Goal: Navigation & Orientation: Find specific page/section

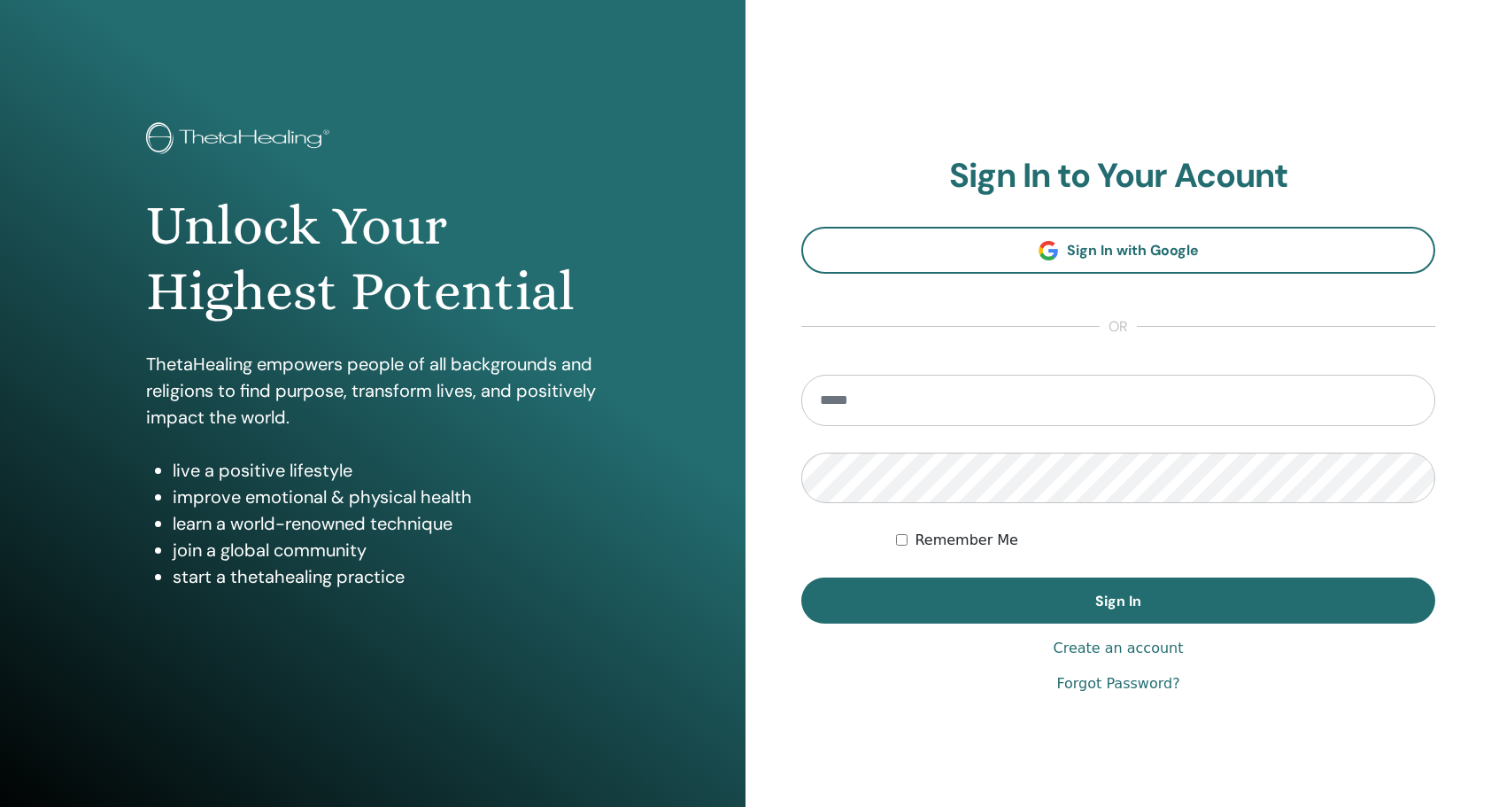
click at [842, 398] on input "email" at bounding box center [1118, 400] width 634 height 51
type input "**********"
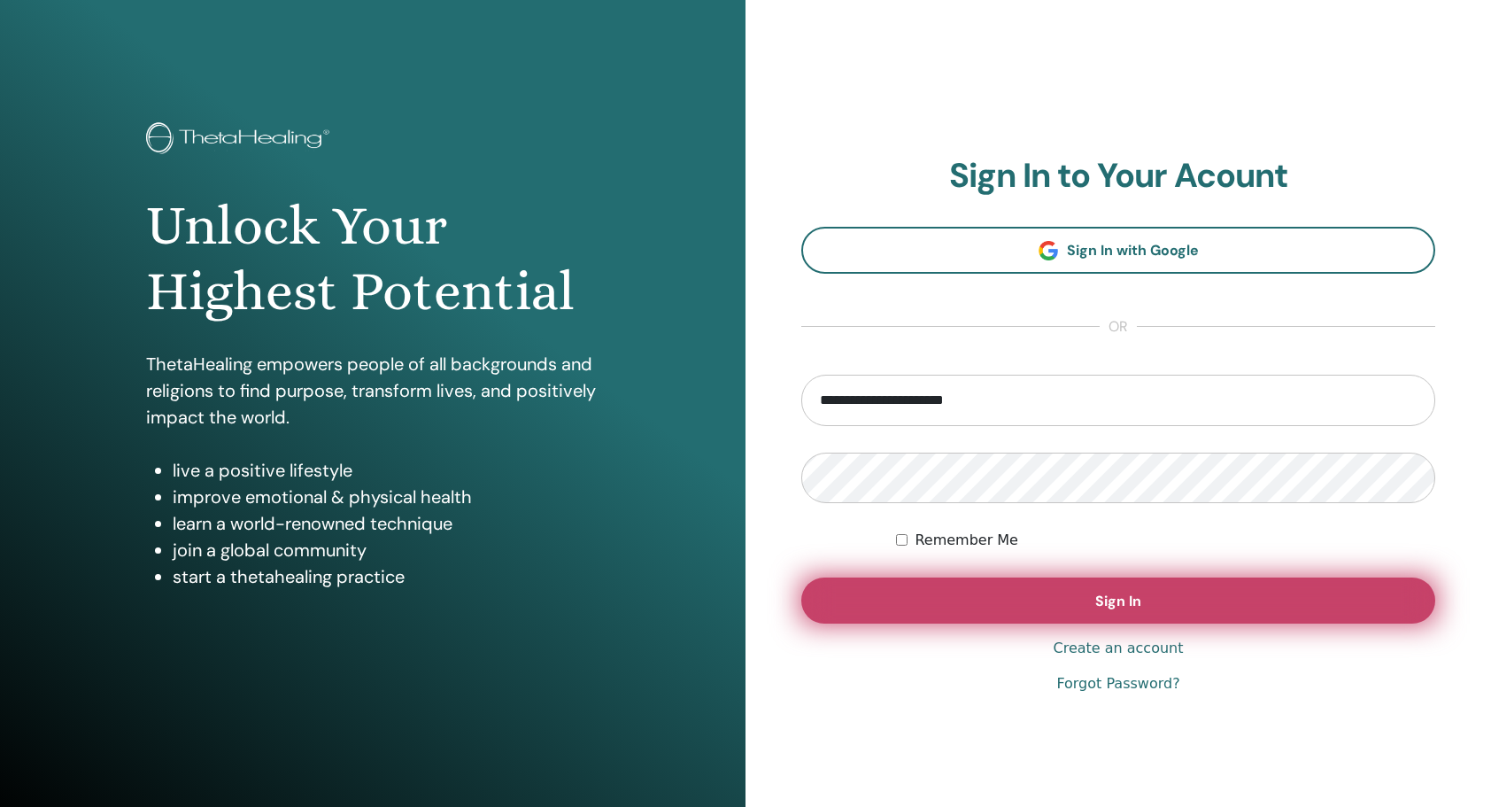
click at [924, 605] on button "Sign In" at bounding box center [1118, 600] width 634 height 46
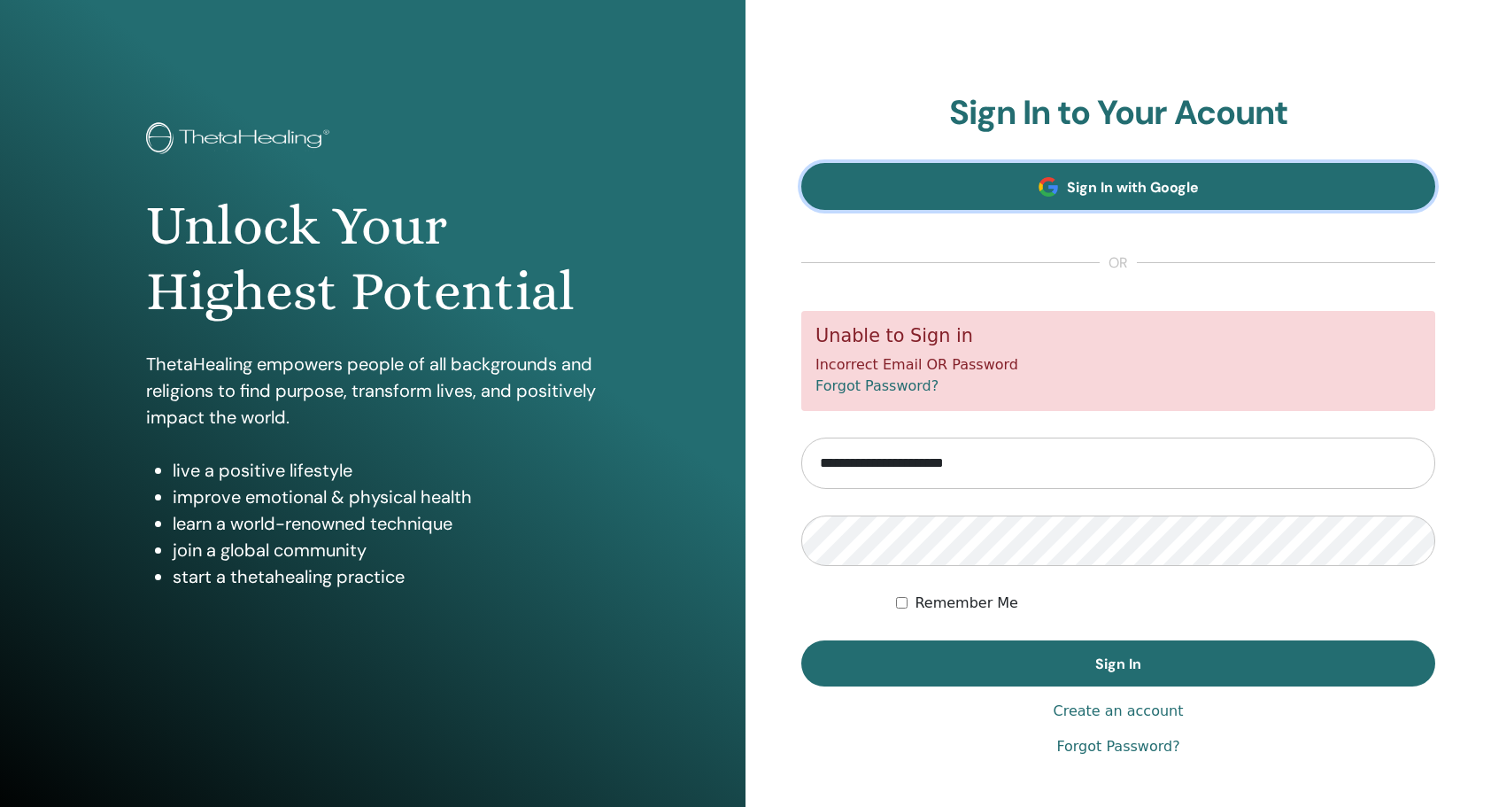
click at [1105, 189] on span "Sign In with Google" at bounding box center [1133, 187] width 132 height 19
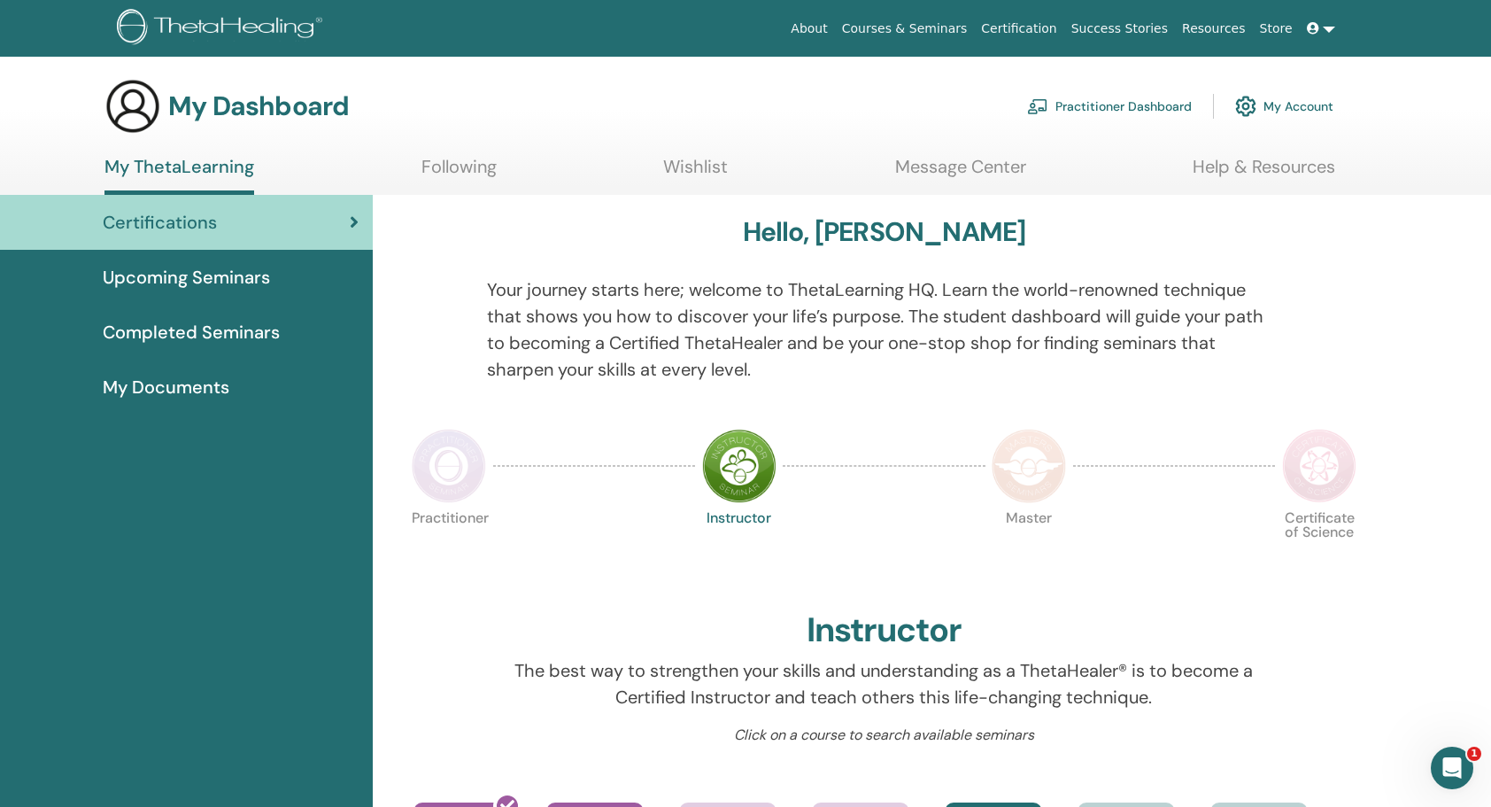
click at [1323, 103] on link "My Account" at bounding box center [1284, 106] width 98 height 39
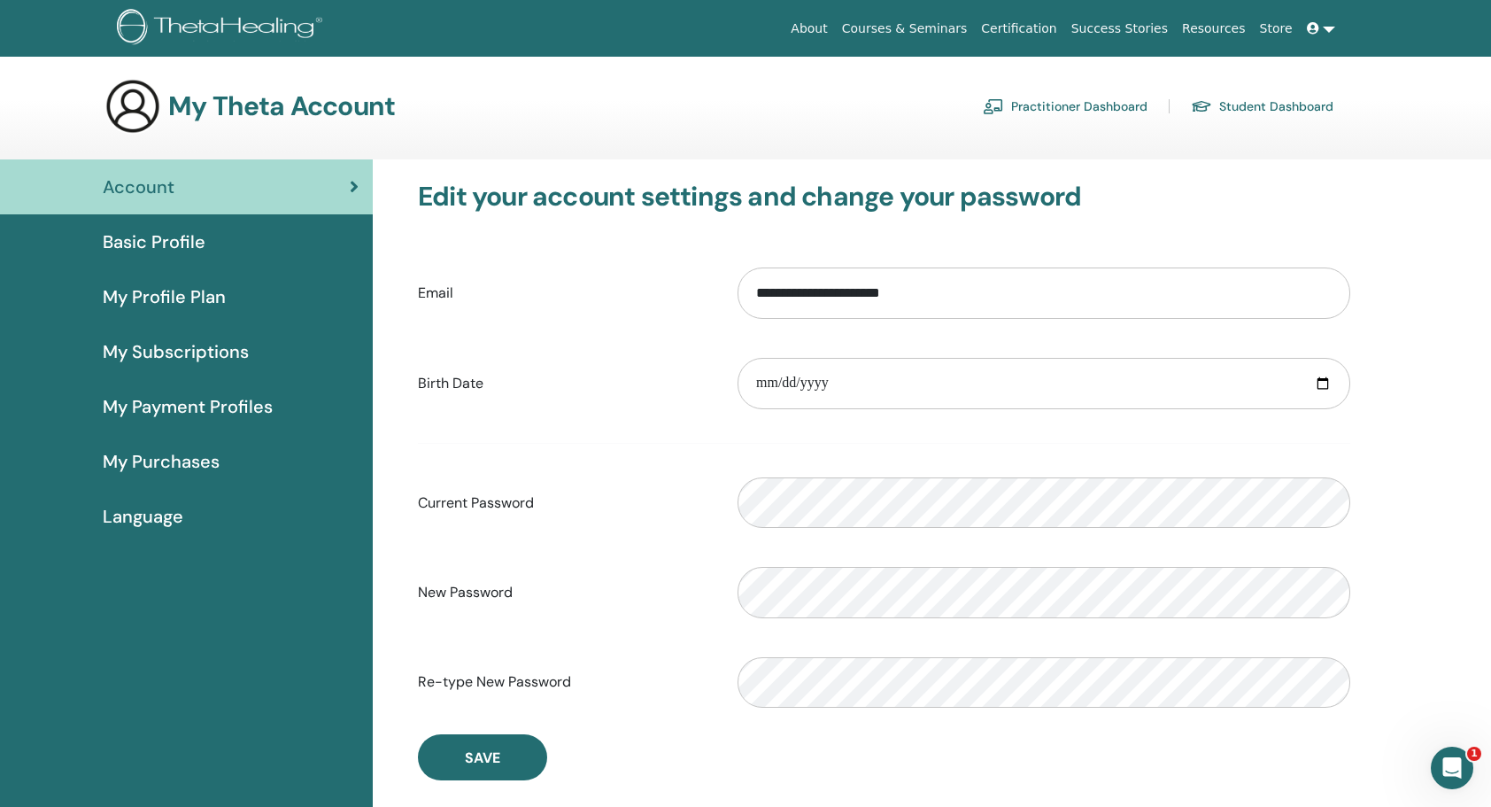
click at [1350, 154] on section "My Theta Account Practitioner Dashboard Student Dashboard" at bounding box center [745, 118] width 1491 height 81
